Goal: Information Seeking & Learning: Get advice/opinions

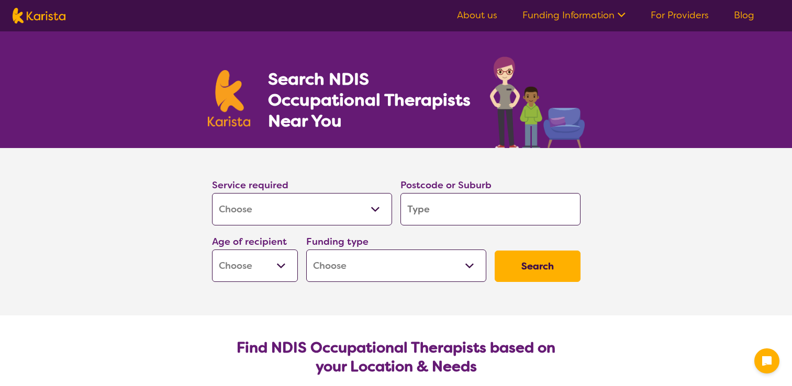
select select "[MEDICAL_DATA]"
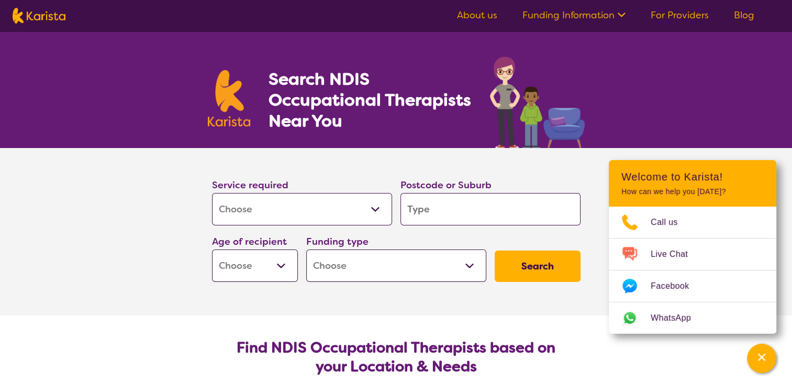
click at [466, 204] on input "search" at bounding box center [491, 209] width 180 height 32
type input "P"
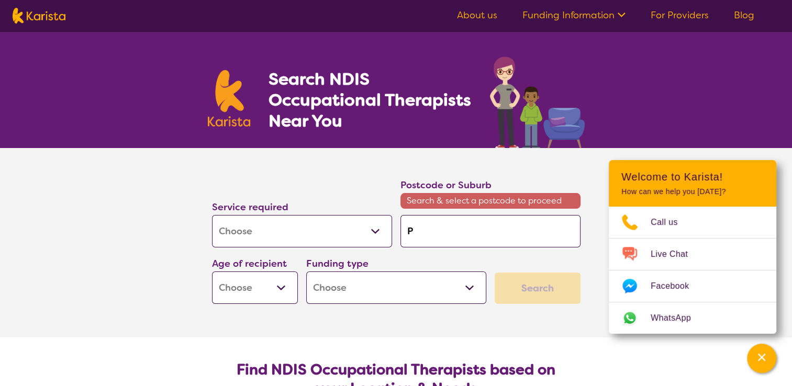
type input "Pr"
type input "Pre"
type input "Pres"
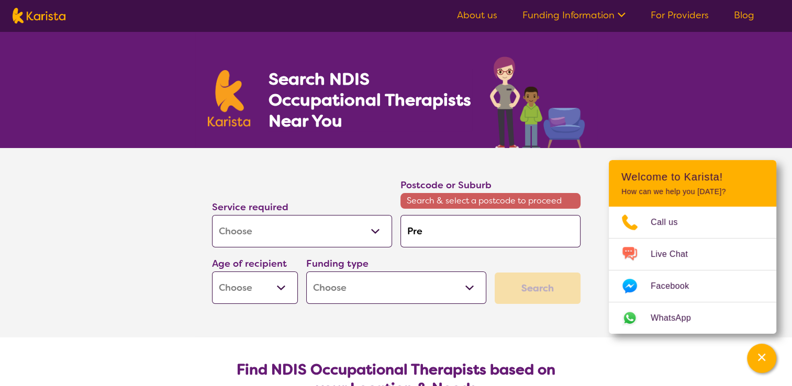
type input "Pres"
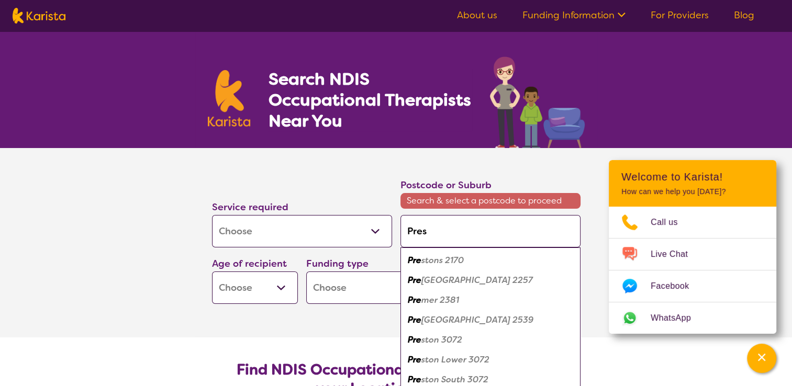
type input "[PERSON_NAME]"
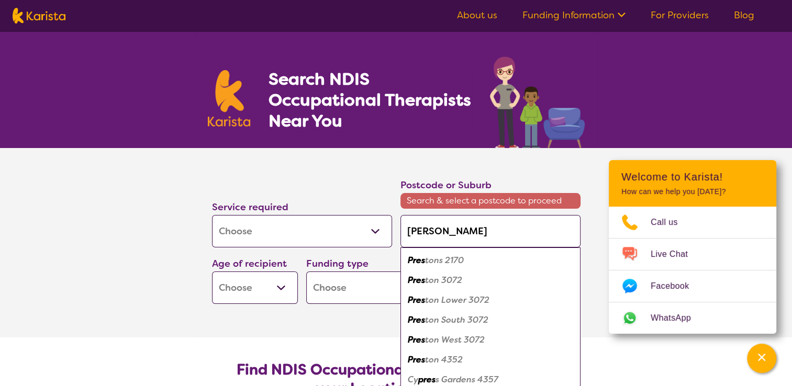
type input "Presto"
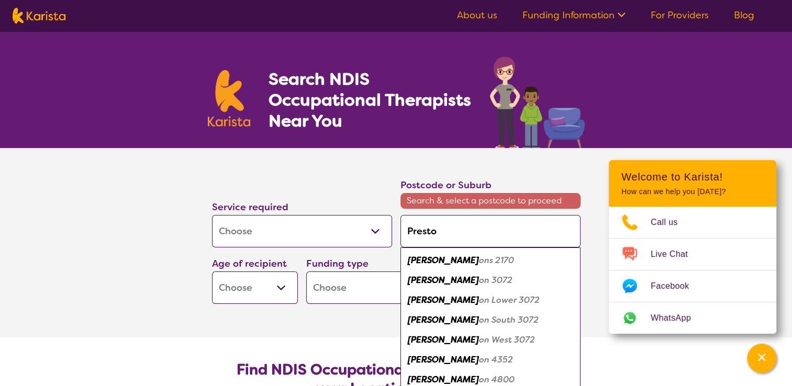
type input "[PERSON_NAME]"
click at [431, 287] on div "Preston 3072" at bounding box center [491, 281] width 170 height 20
type input "3072"
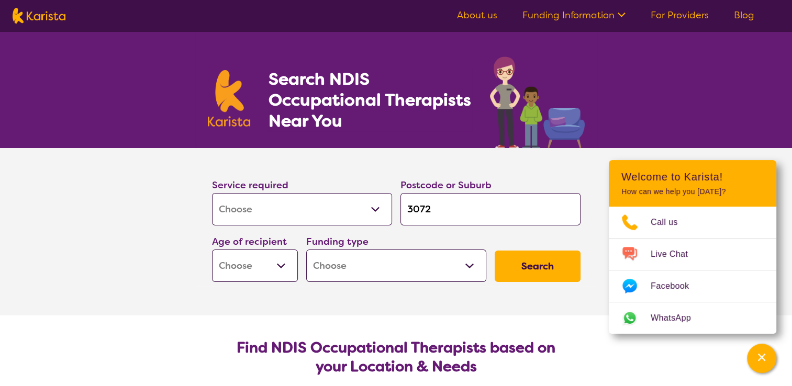
click at [284, 265] on select "Early Childhood - 0 to 9 Child - 10 to 11 Adolescent - 12 to 17 Adult - 18 to 6…" at bounding box center [255, 266] width 86 height 32
select select "AD"
click at [212, 250] on select "Early Childhood - 0 to 9 Child - 10 to 11 Adolescent - 12 to 17 Adult - 18 to 6…" at bounding box center [255, 266] width 86 height 32
select select "AD"
click at [468, 267] on select "Home Care Package (HCP) National Disability Insurance Scheme (NDIS) I don't know" at bounding box center [396, 266] width 180 height 32
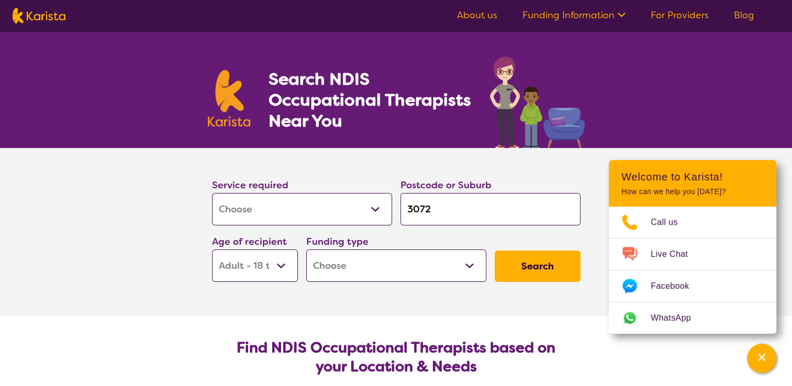
select select "NDIS"
click at [306, 250] on select "Home Care Package (HCP) National Disability Insurance Scheme (NDIS) I don't know" at bounding box center [396, 266] width 180 height 32
select select "NDIS"
click at [536, 265] on button "Search" at bounding box center [538, 266] width 86 height 31
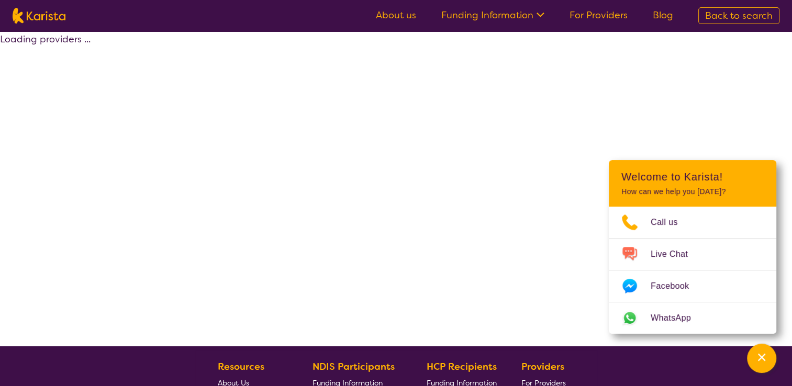
select select "by_score"
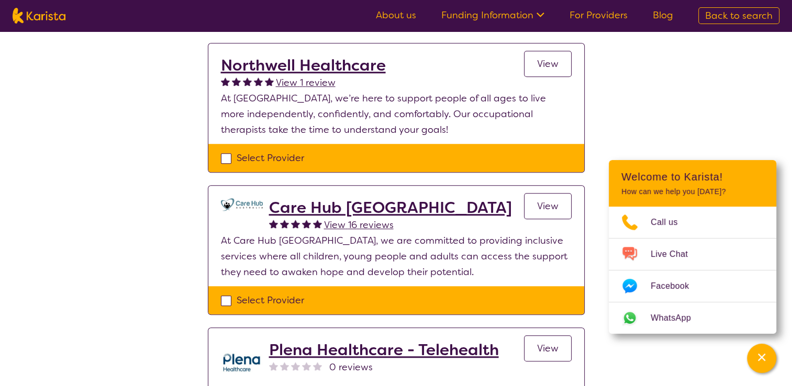
scroll to position [849, 0]
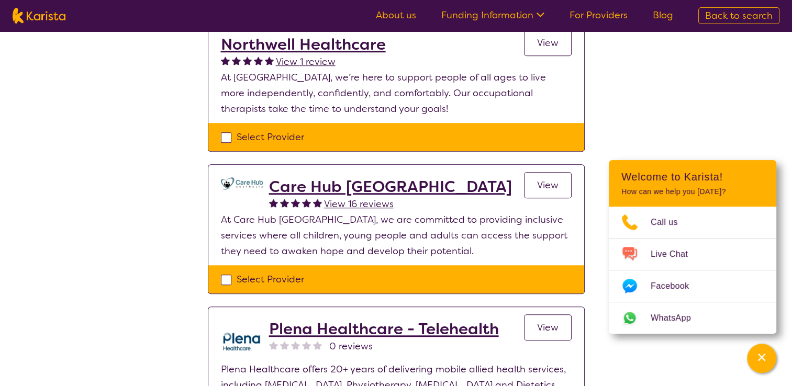
click at [354, 198] on span "View 16 reviews" at bounding box center [359, 204] width 70 height 13
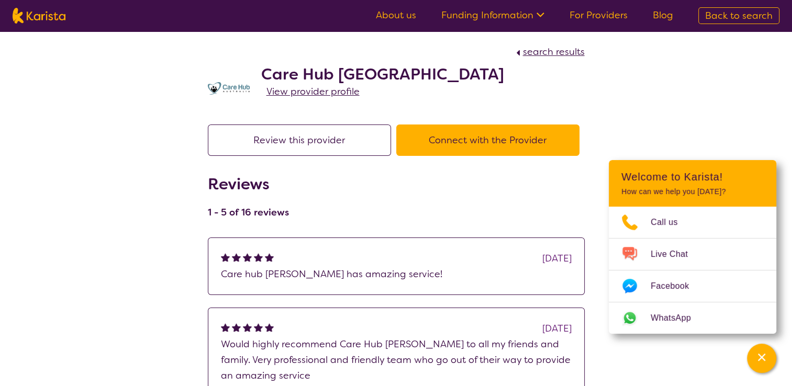
scroll to position [849, 0]
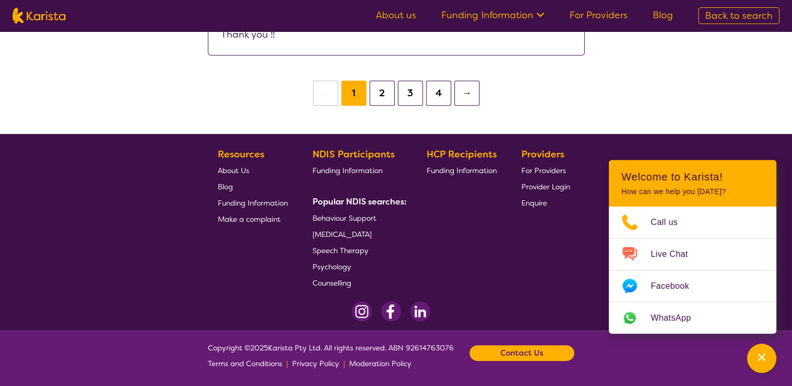
select select "by_score"
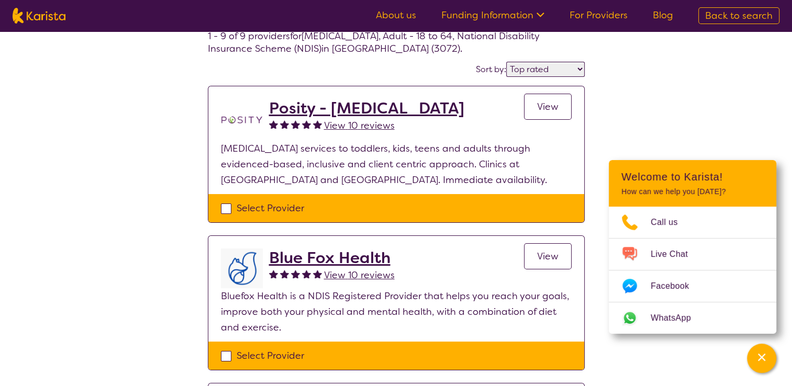
scroll to position [0, 0]
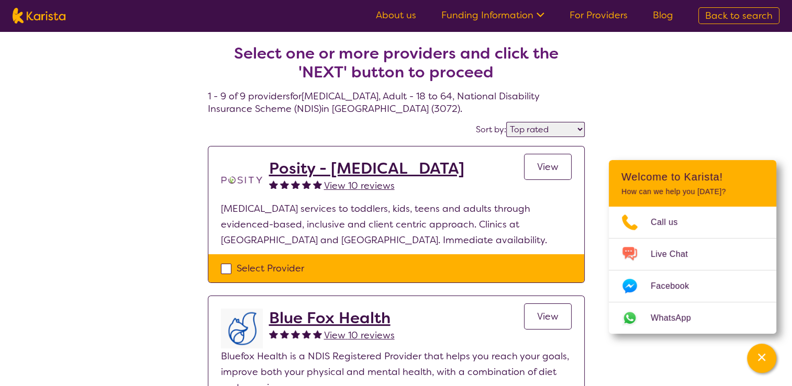
click at [403, 166] on h2 "Posity - [MEDICAL_DATA]" at bounding box center [366, 168] width 195 height 19
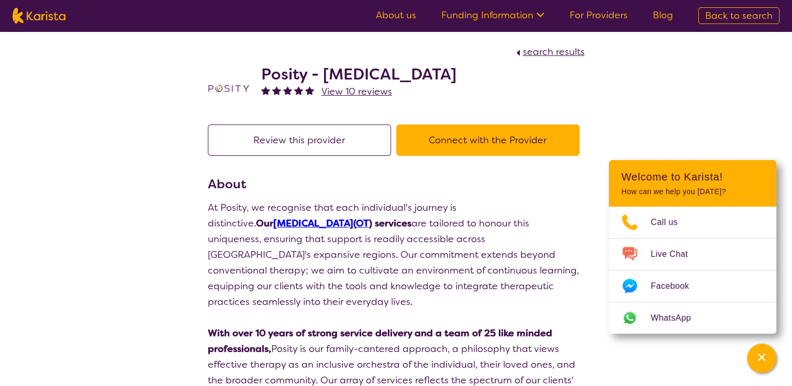
click at [492, 141] on button "Connect with the Provider" at bounding box center [487, 140] width 183 height 31
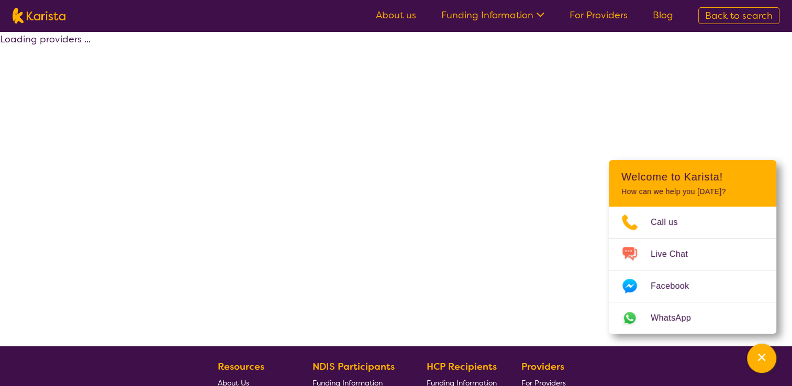
select select "by_score"
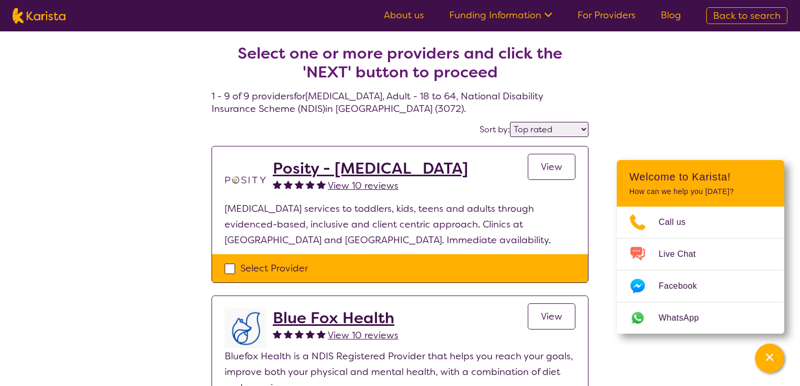
select select "[MEDICAL_DATA]"
select select "AD"
select select "NDIS"
select select "[MEDICAL_DATA]"
select select "AD"
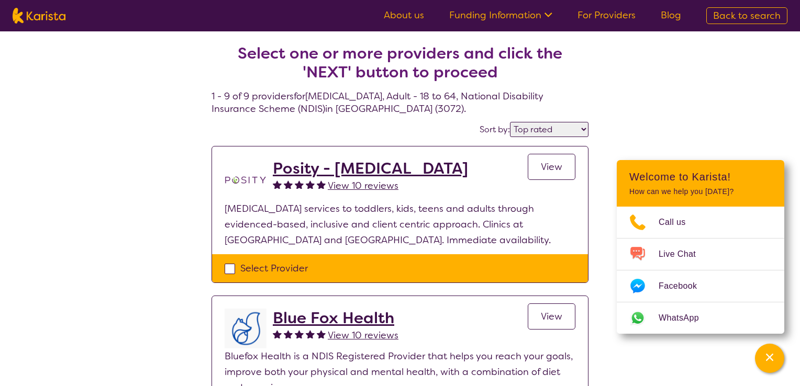
select select "NDIS"
